Goal: Information Seeking & Learning: Learn about a topic

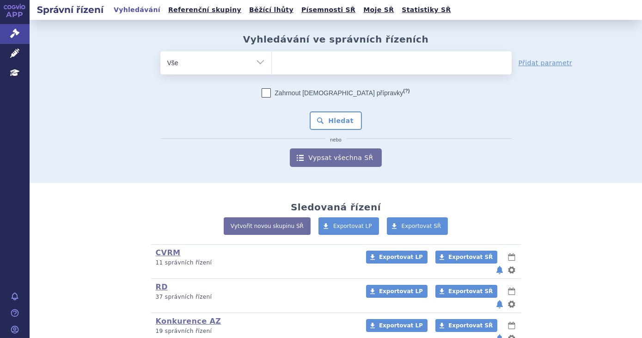
click at [300, 60] on ul at bounding box center [392, 60] width 240 height 19
click at [272, 60] on select at bounding box center [271, 62] width 0 height 23
type input "ta"
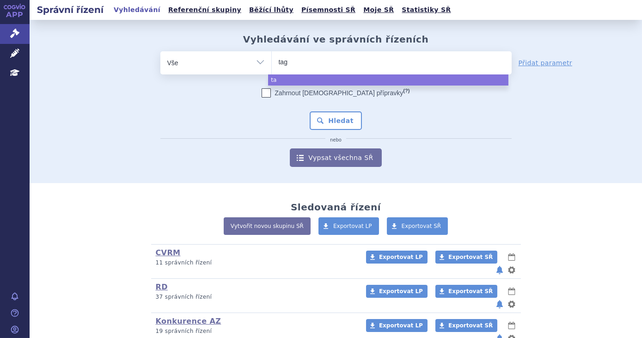
type input "tagr"
type input "tagris"
type input "[MEDICAL_DATA]"
select select "[MEDICAL_DATA]"
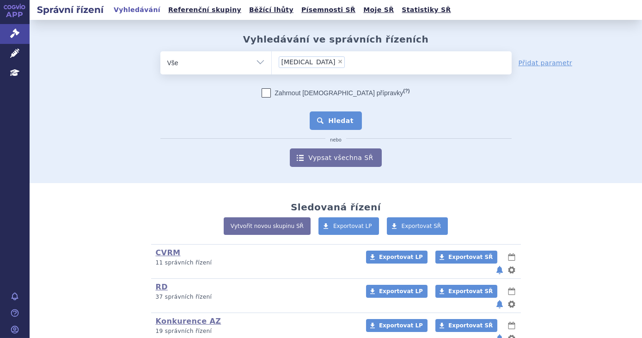
click at [327, 115] on button "Hledat" at bounding box center [336, 120] width 52 height 18
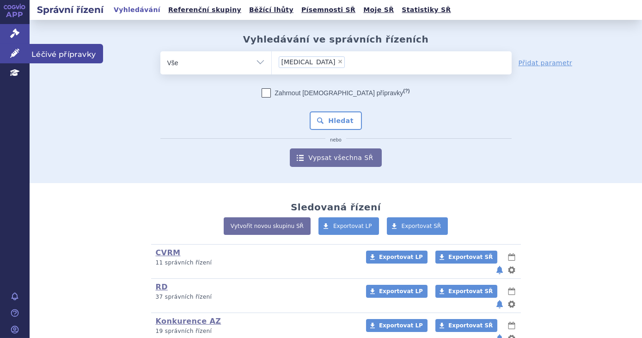
click at [17, 58] on link "Léčivé přípravky" at bounding box center [15, 53] width 30 height 19
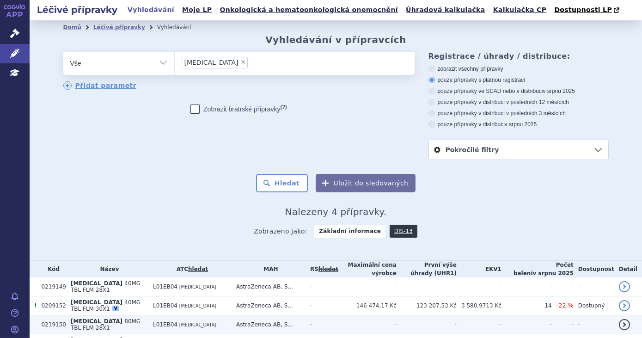
scroll to position [49, 0]
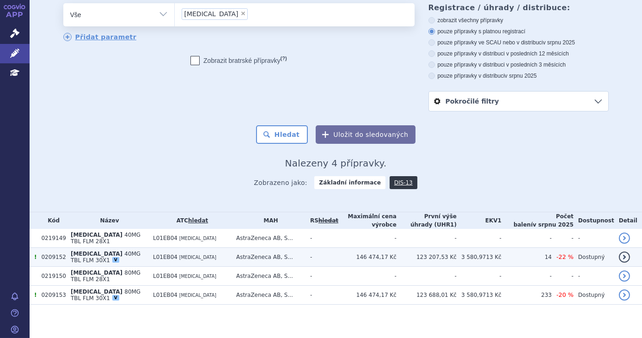
click at [346, 250] on td "146 474,17 Kč" at bounding box center [367, 257] width 58 height 19
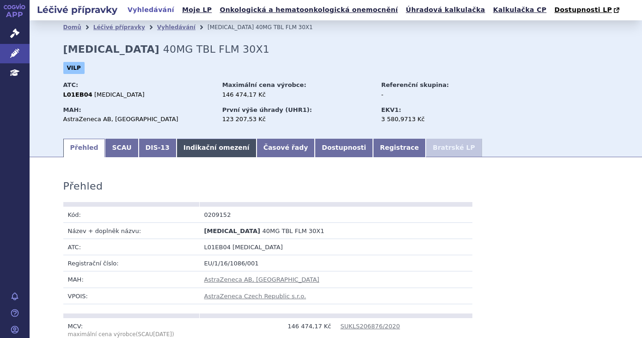
click at [208, 154] on link "Indikační omezení" at bounding box center [216, 148] width 80 height 18
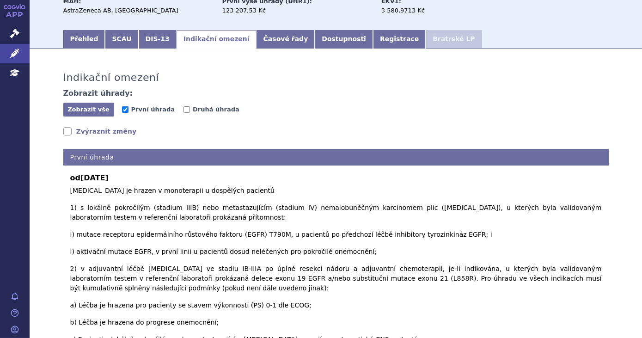
scroll to position [113, 0]
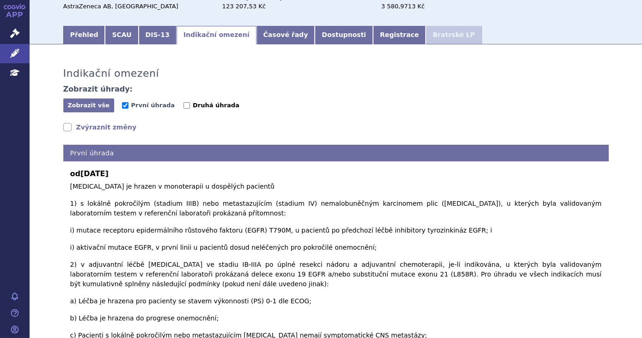
click at [183, 104] on input "Druhá úhrada" at bounding box center [186, 105] width 6 height 6
checkbox input "true"
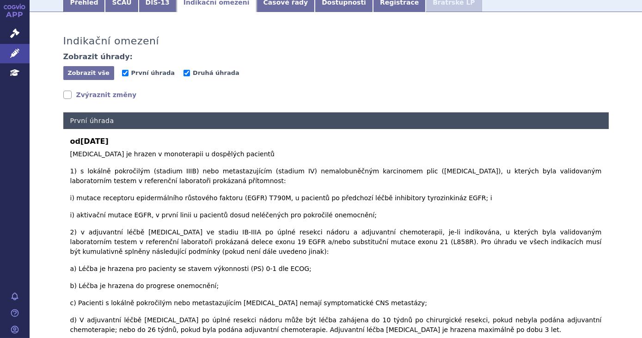
scroll to position [145, 0]
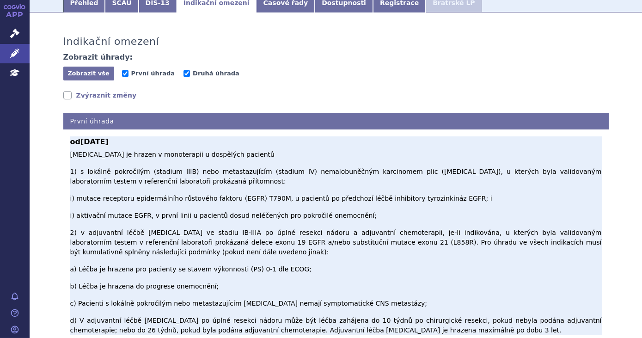
click at [203, 154] on p "Osimertinib je hrazen v monoterapii u dospělých pacientů 1) s lokálně pokročilý…" at bounding box center [335, 242] width 531 height 185
